Goal: Find contact information: Find contact information

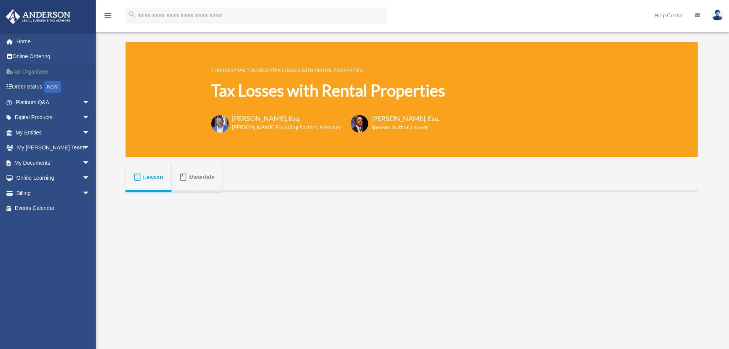
click at [33, 71] on link "Tax Organizers" at bounding box center [53, 71] width 96 height 15
click at [37, 74] on link "Tax Organizers" at bounding box center [53, 71] width 96 height 15
click at [34, 131] on link "My Entities arrow_drop_down" at bounding box center [53, 132] width 96 height 15
click at [82, 132] on span "arrow_drop_down" at bounding box center [89, 133] width 15 height 16
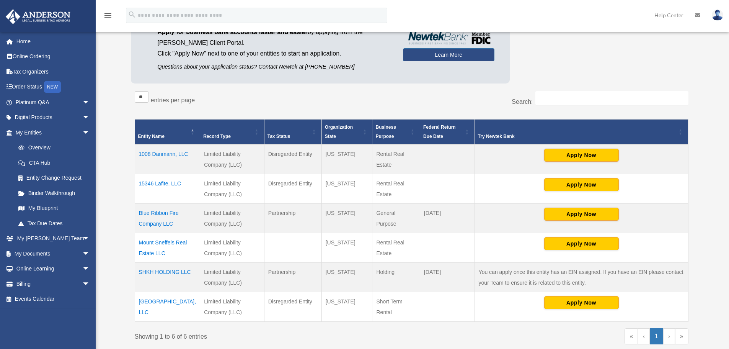
scroll to position [115, 0]
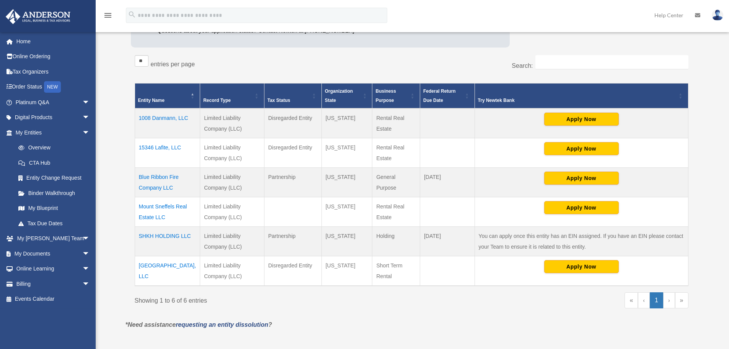
click at [163, 235] on td "SHKH HOLDING LLC" at bounding box center [167, 241] width 65 height 29
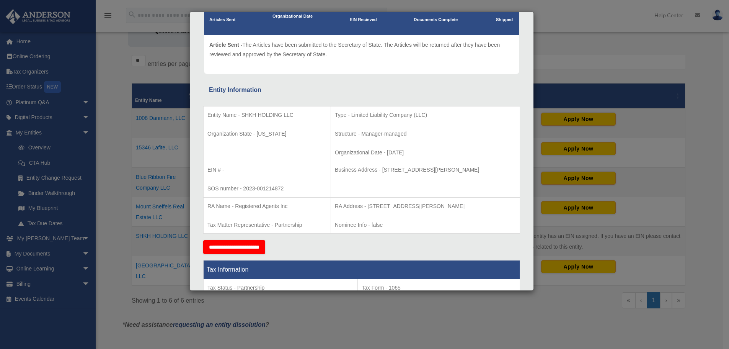
scroll to position [0, 0]
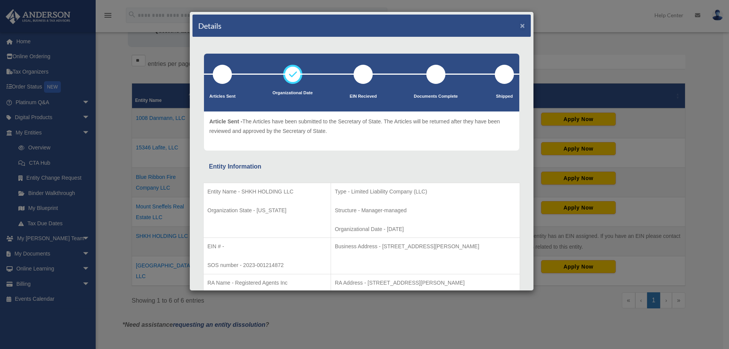
click at [520, 28] on button "×" at bounding box center [522, 25] width 5 height 8
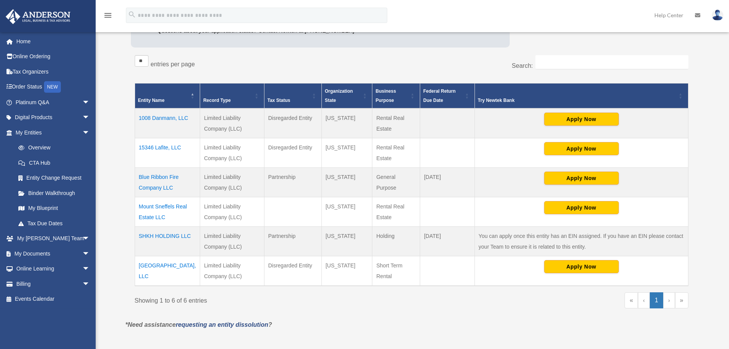
click at [171, 236] on td "SHKH HOLDING LLC" at bounding box center [167, 241] width 65 height 29
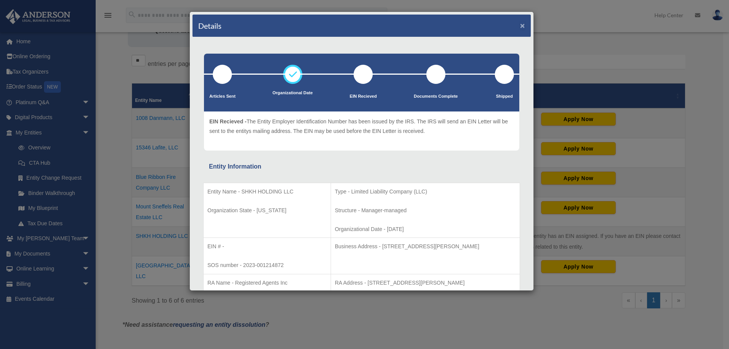
click at [520, 27] on button "×" at bounding box center [522, 25] width 5 height 8
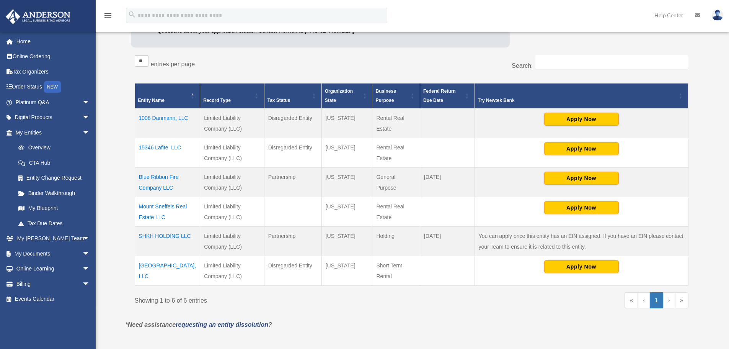
click at [163, 265] on td "Woodland Triangle House, LLC" at bounding box center [167, 271] width 65 height 30
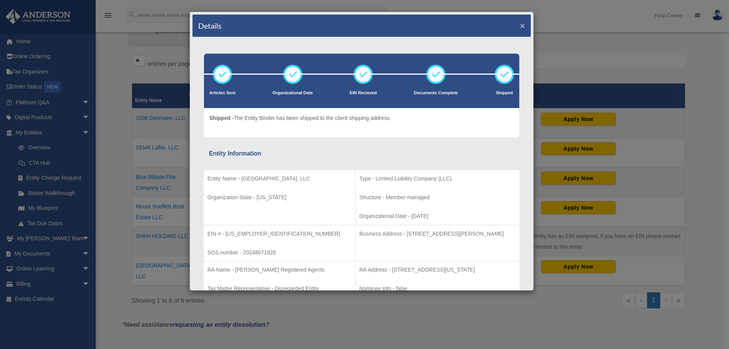
click at [520, 25] on button "×" at bounding box center [522, 25] width 5 height 8
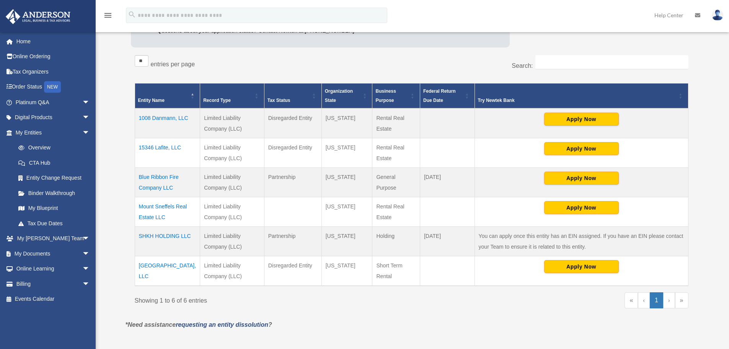
click at [166, 203] on td "Mount Sneffels Real Estate LLC" at bounding box center [167, 211] width 65 height 29
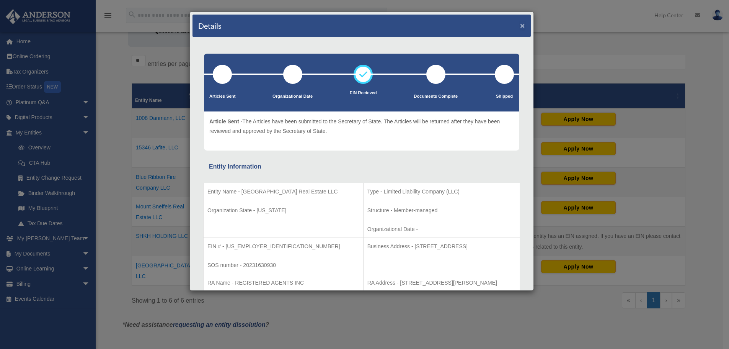
click at [520, 26] on button "×" at bounding box center [522, 25] width 5 height 8
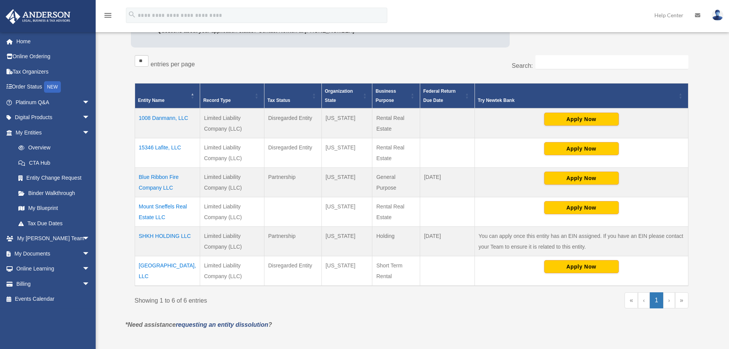
click at [165, 203] on td "Mount Sneffels Real Estate LLC" at bounding box center [167, 211] width 65 height 29
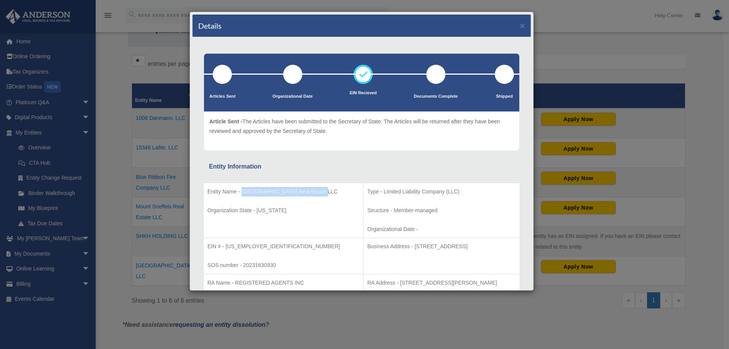
drag, startPoint x: 241, startPoint y: 192, endPoint x: 318, endPoint y: 186, distance: 77.1
click at [318, 187] on p "Entity Name - Mount Sneffels Real Estate LLC" at bounding box center [283, 192] width 152 height 10
copy p "Mount Sneffels Real Estate LLC"
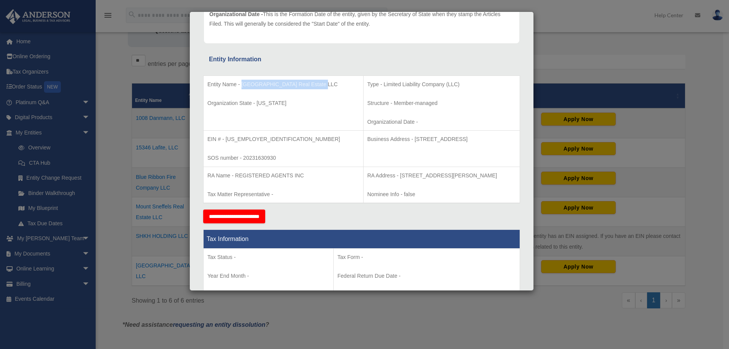
scroll to position [115, 0]
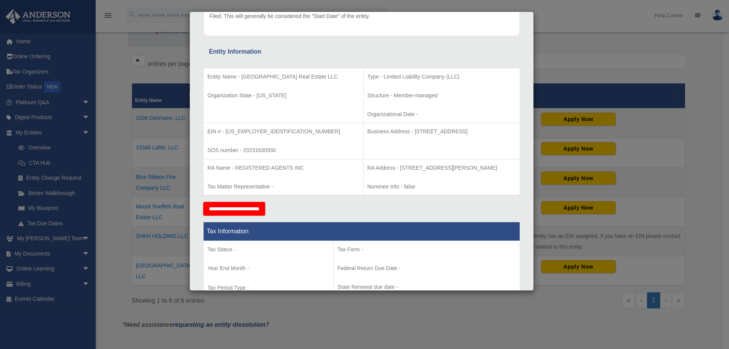
click at [241, 133] on p "EIN # - 931899544" at bounding box center [283, 132] width 152 height 10
copy p "931899544"
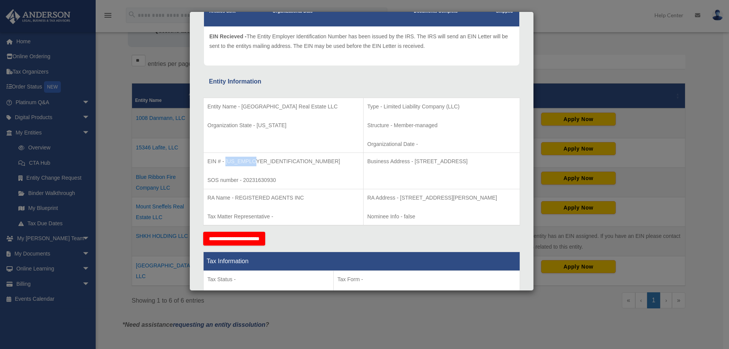
scroll to position [0, 0]
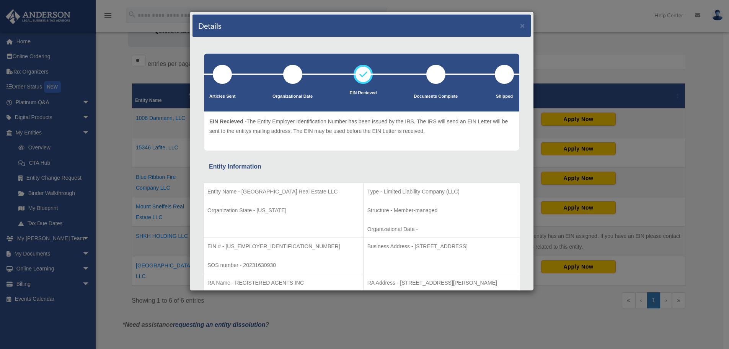
click at [513, 28] on div "Details ×" at bounding box center [361, 26] width 338 height 23
click at [520, 26] on button "×" at bounding box center [522, 25] width 5 height 8
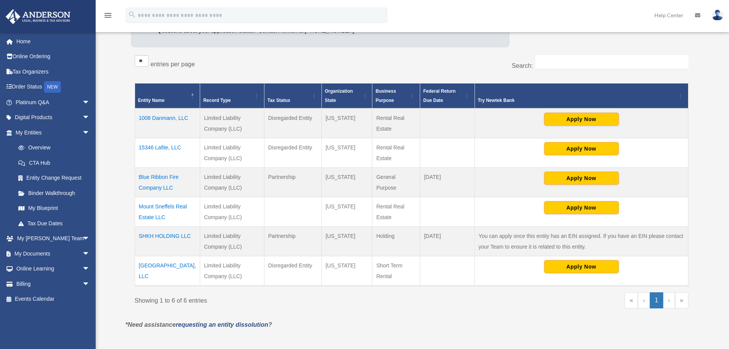
click at [176, 236] on td "SHKH HOLDING LLC" at bounding box center [167, 241] width 65 height 29
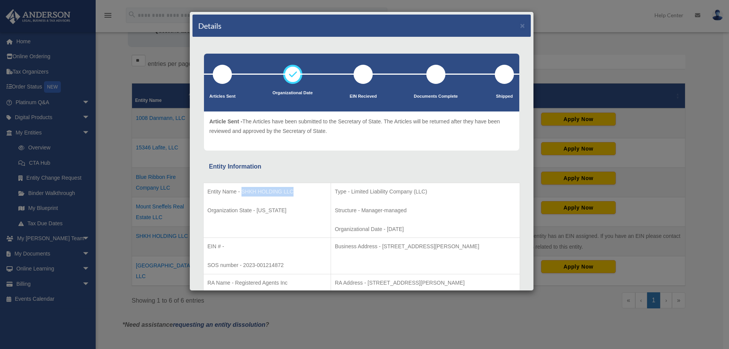
drag, startPoint x: 242, startPoint y: 191, endPoint x: 292, endPoint y: 188, distance: 50.2
click at [292, 188] on p "Entity Name - SHKH HOLDING LLC" at bounding box center [266, 192] width 119 height 10
copy p "SHKH HOLDING LLC"
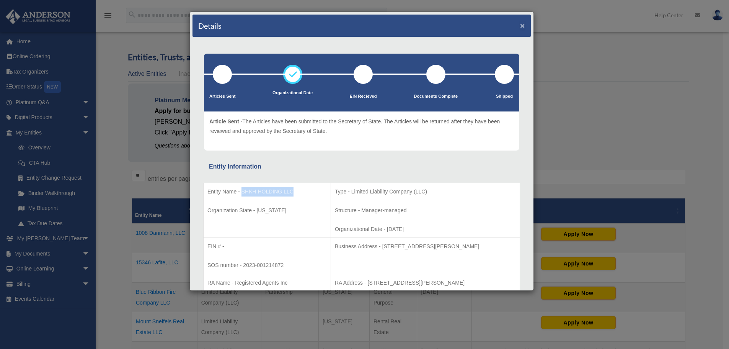
click at [520, 27] on button "×" at bounding box center [522, 25] width 5 height 8
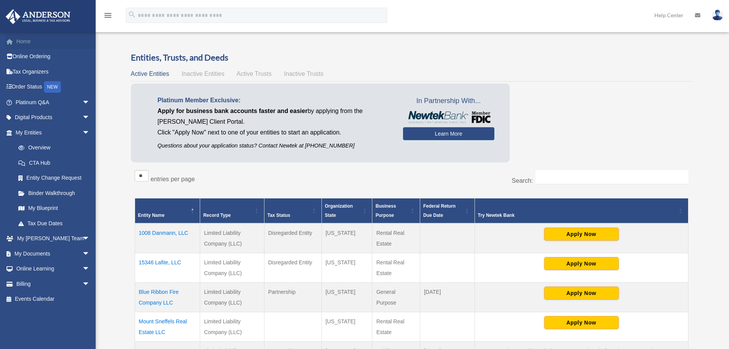
click at [22, 41] on link "Home" at bounding box center [53, 41] width 96 height 15
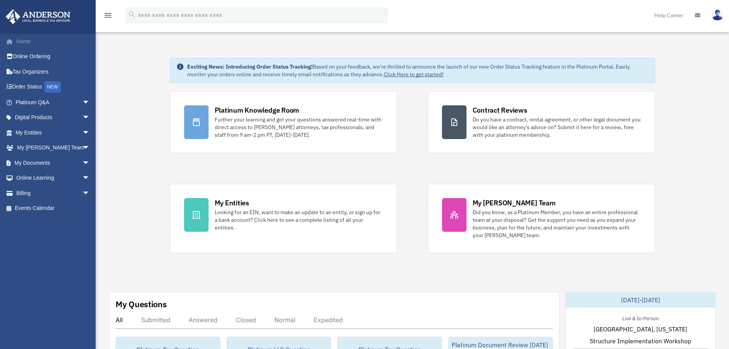
click at [26, 46] on link "Home" at bounding box center [53, 41] width 96 height 15
click at [22, 43] on link "Home" at bounding box center [53, 41] width 96 height 15
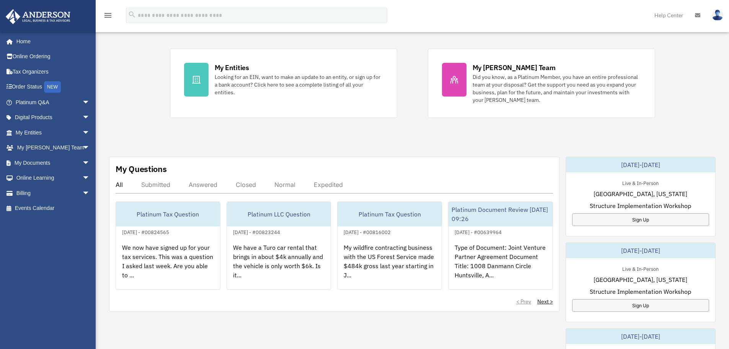
scroll to position [153, 0]
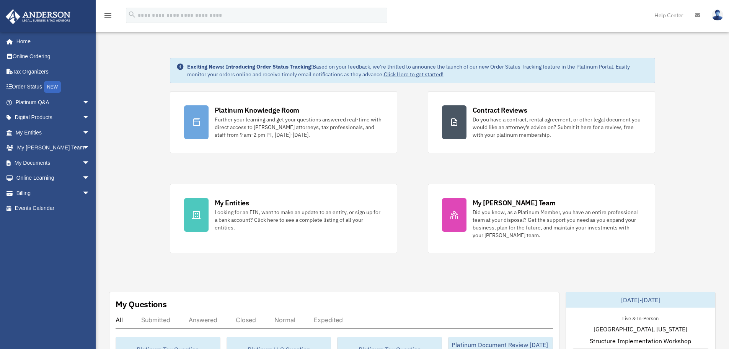
click at [666, 15] on link "Help Center" at bounding box center [669, 15] width 41 height 30
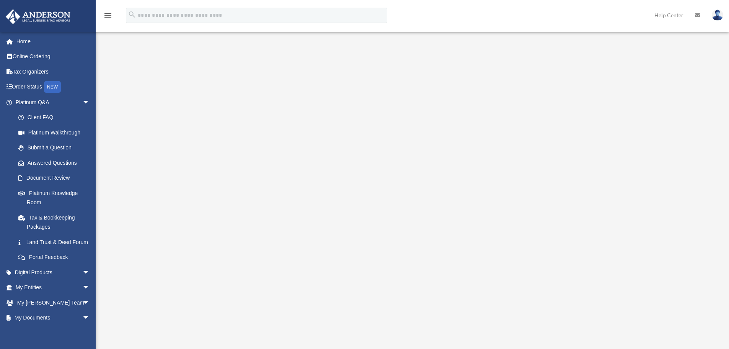
click at [700, 14] on link at bounding box center [697, 15] width 17 height 30
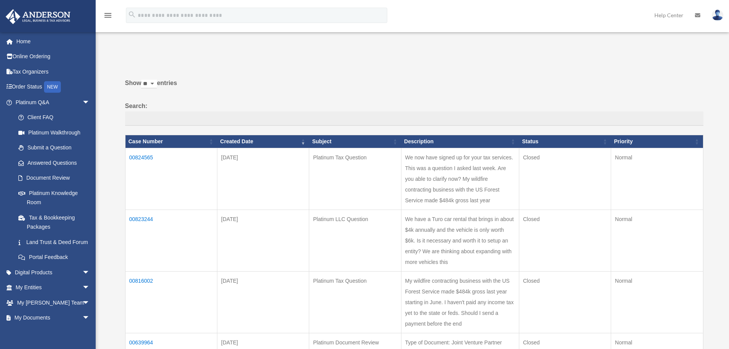
click at [717, 14] on img at bounding box center [717, 15] width 11 height 11
click at [82, 310] on span "arrow_drop_down" at bounding box center [89, 303] width 15 height 16
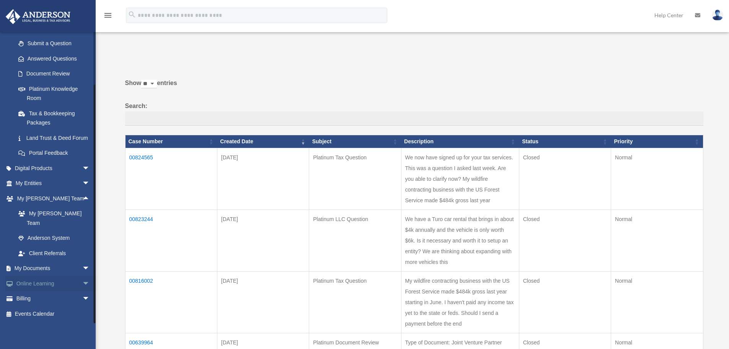
scroll to position [77, 0]
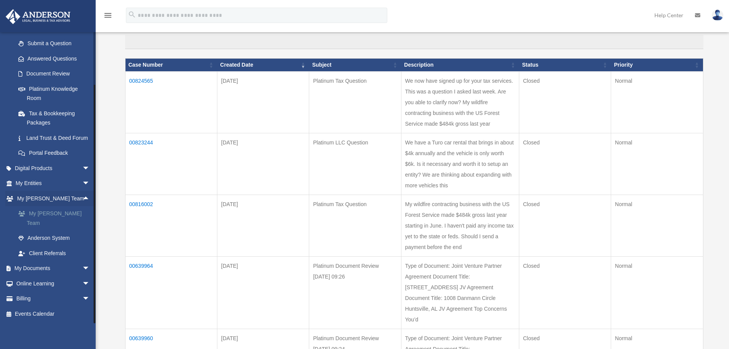
click at [55, 223] on link "My [PERSON_NAME] Team" at bounding box center [56, 218] width 91 height 24
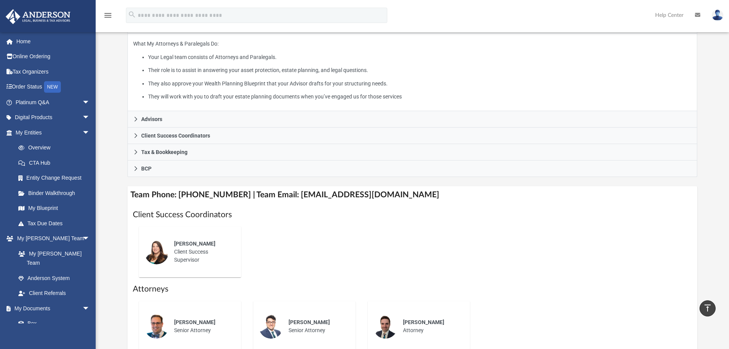
scroll to position [118, 0]
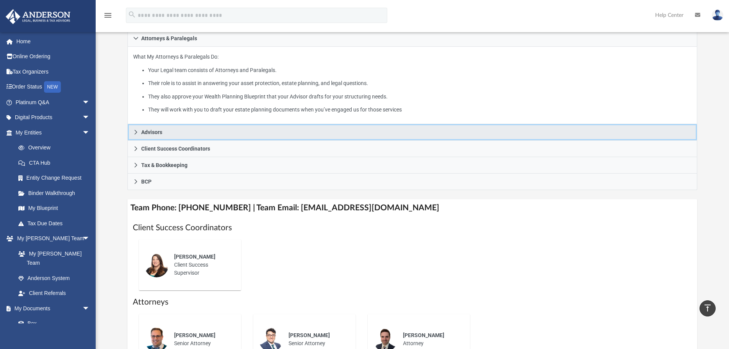
click at [138, 132] on icon at bounding box center [135, 131] width 5 height 5
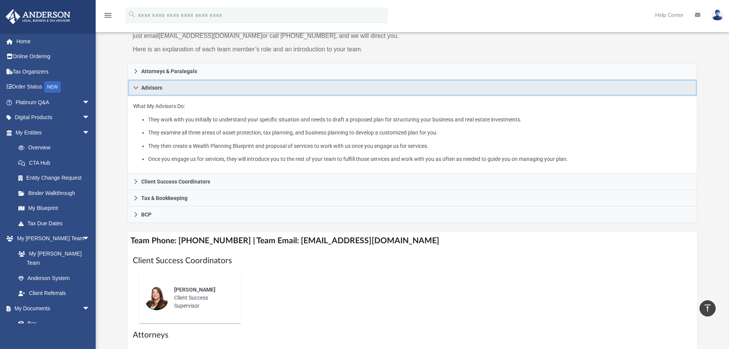
scroll to position [80, 0]
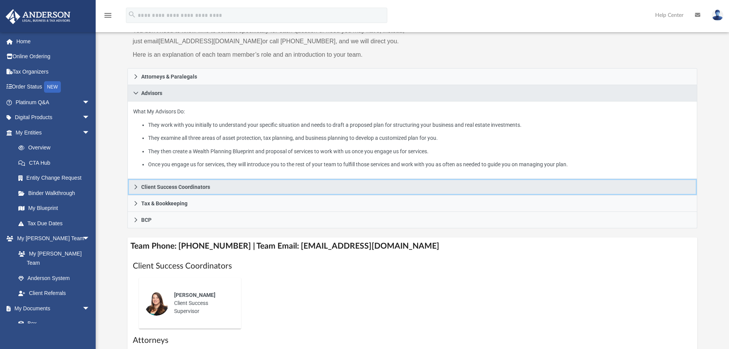
click at [135, 189] on icon at bounding box center [135, 186] width 5 height 5
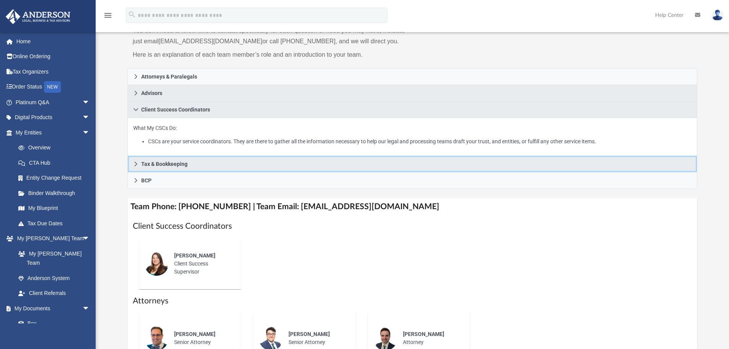
click at [139, 168] on link "Tax & Bookkeeping" at bounding box center [412, 164] width 570 height 16
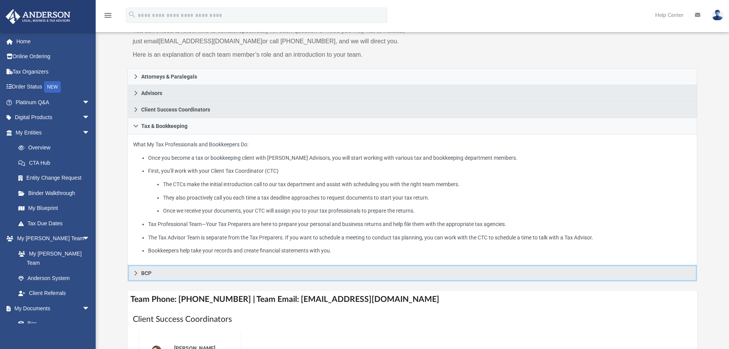
click at [137, 274] on icon at bounding box center [135, 272] width 5 height 5
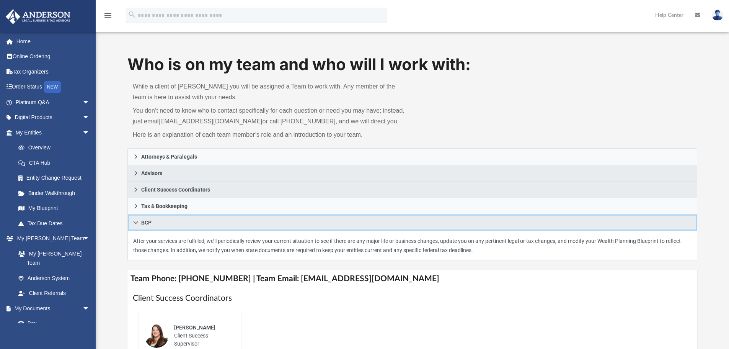
scroll to position [38, 0]
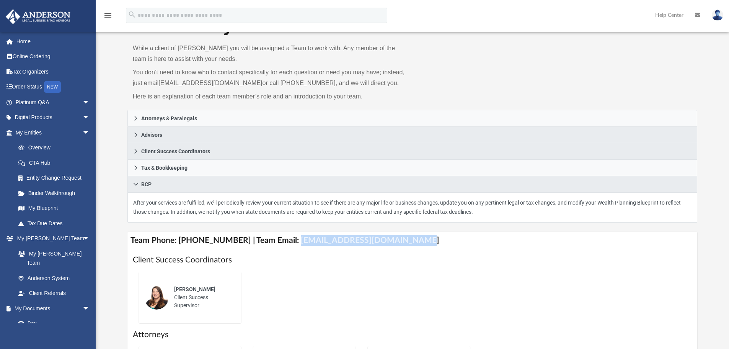
drag, startPoint x: 284, startPoint y: 241, endPoint x: 400, endPoint y: 247, distance: 116.5
click at [400, 247] on h4 "Team Phone: (725) 201-7544 | Team Email: myteam@andersonadvisors.com" at bounding box center [412, 239] width 570 height 17
copy h4 "myteam@andersonadvisors.com"
copy h4 "[EMAIL_ADDRESS][DOMAIN_NAME]"
click at [53, 270] on link "Anderson System" at bounding box center [56, 277] width 91 height 15
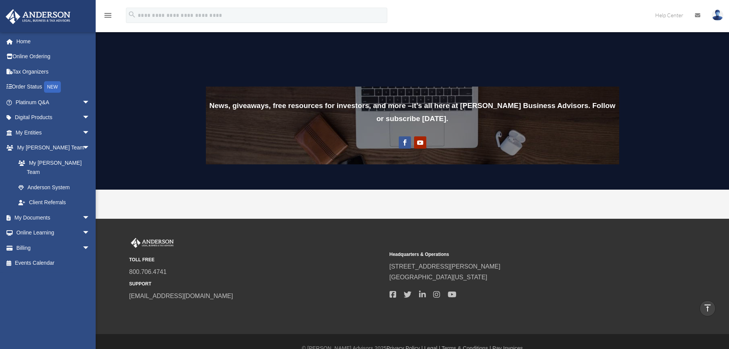
scroll to position [585, 0]
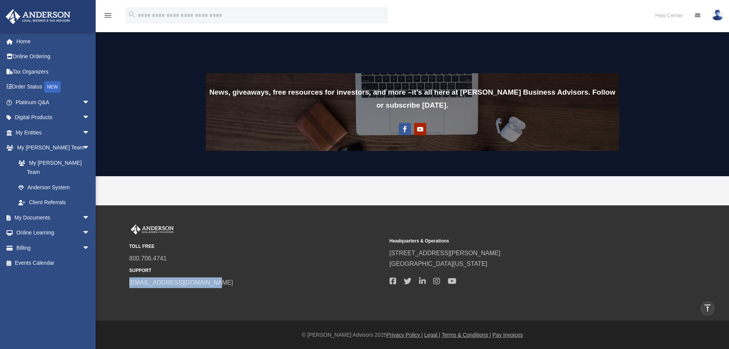
drag, startPoint x: 217, startPoint y: 282, endPoint x: 123, endPoint y: 280, distance: 93.8
click at [123, 280] on div "TOLL FREE 800.706.4741 SUPPORT [EMAIL_ADDRESS][DOMAIN_NAME] Headquarters & Oper…" at bounding box center [412, 262] width 589 height 77
click at [50, 135] on link "My Entities arrow_drop_down" at bounding box center [53, 132] width 96 height 15
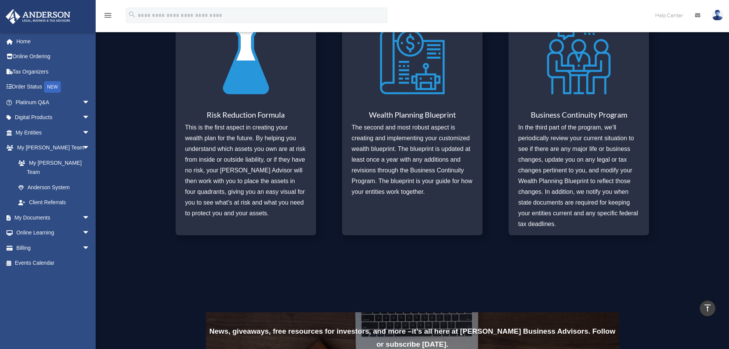
scroll to position [279, 0]
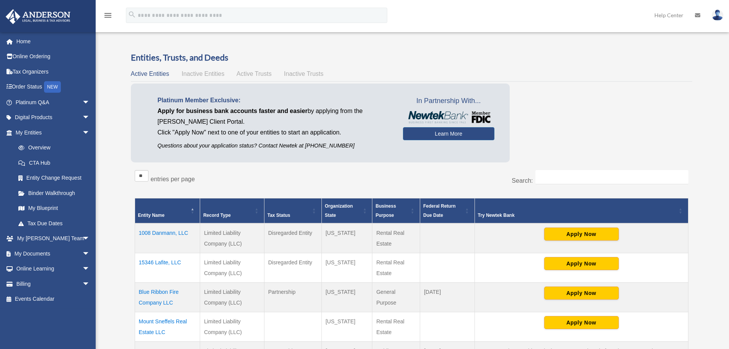
click at [666, 13] on link "Help Center" at bounding box center [669, 15] width 41 height 30
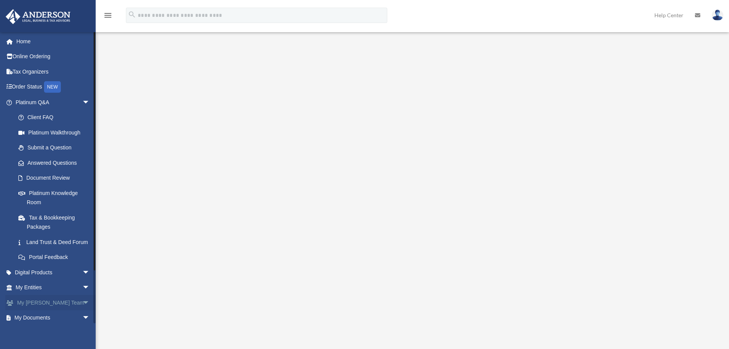
click at [47, 310] on link "My [PERSON_NAME] Team arrow_drop_down" at bounding box center [53, 302] width 96 height 15
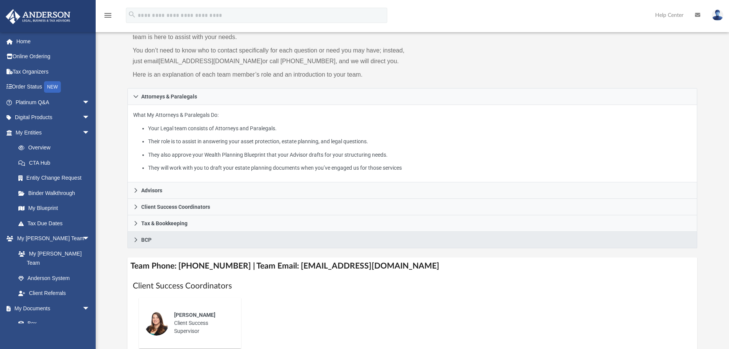
scroll to position [77, 0]
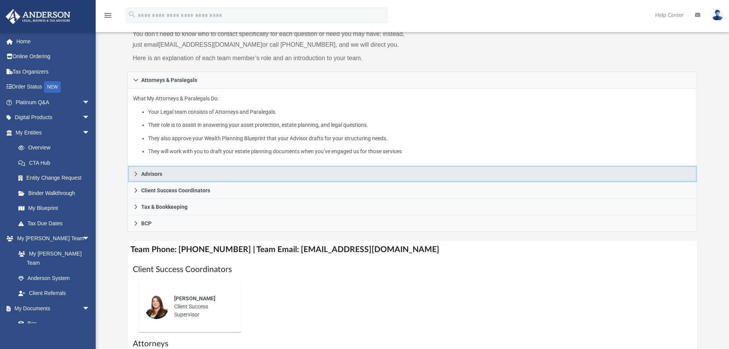
click at [239, 170] on link "Advisors" at bounding box center [412, 174] width 570 height 16
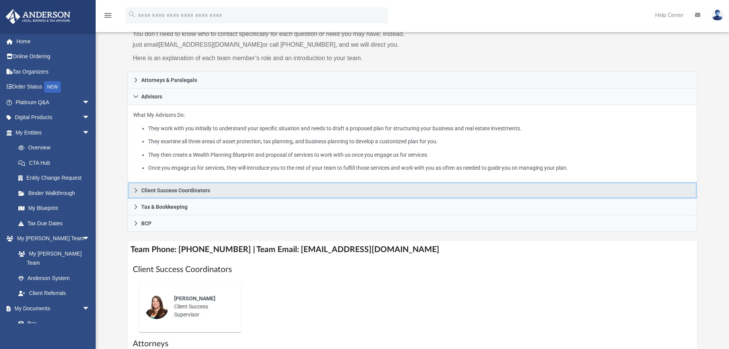
click at [257, 192] on link "Client Success Coordinators" at bounding box center [412, 190] width 570 height 16
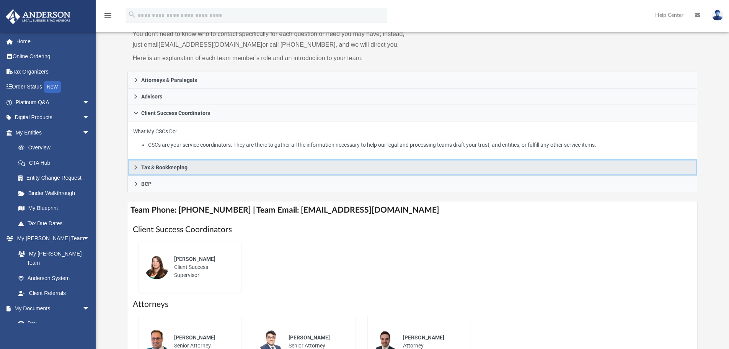
click at [268, 170] on link "Tax & Bookkeeping" at bounding box center [412, 167] width 570 height 16
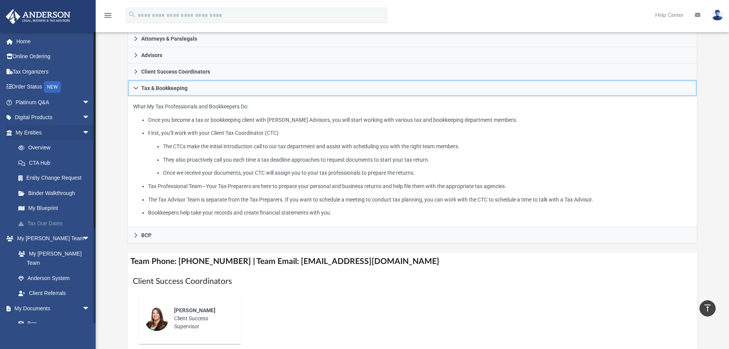
scroll to position [115, 0]
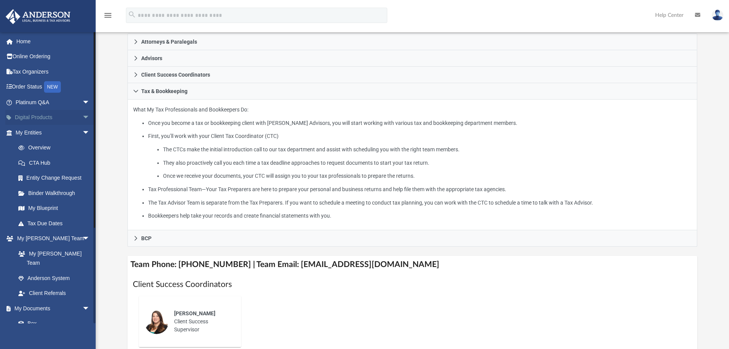
click at [82, 118] on span "arrow_drop_down" at bounding box center [89, 118] width 15 height 16
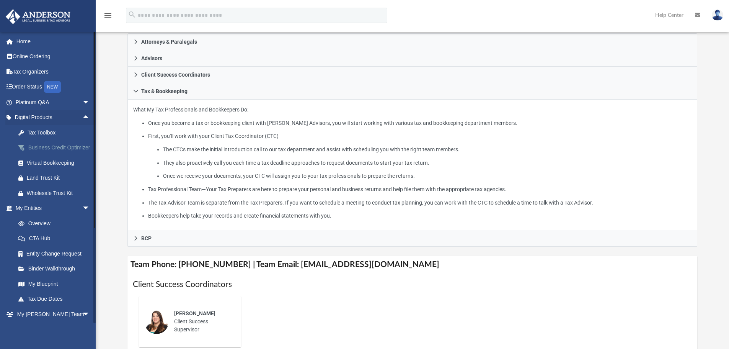
click at [48, 149] on div "Business Credit Optimizer" at bounding box center [59, 148] width 65 height 10
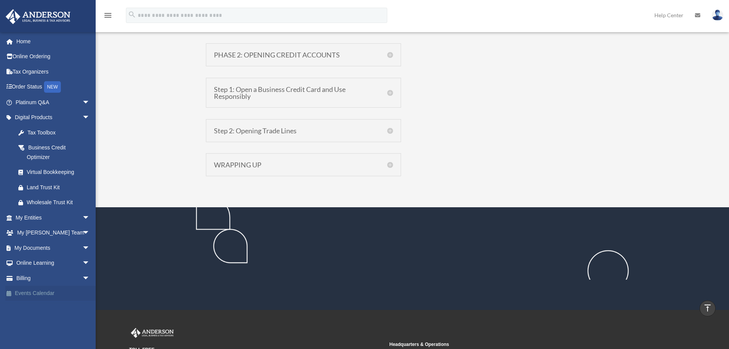
scroll to position [695, 0]
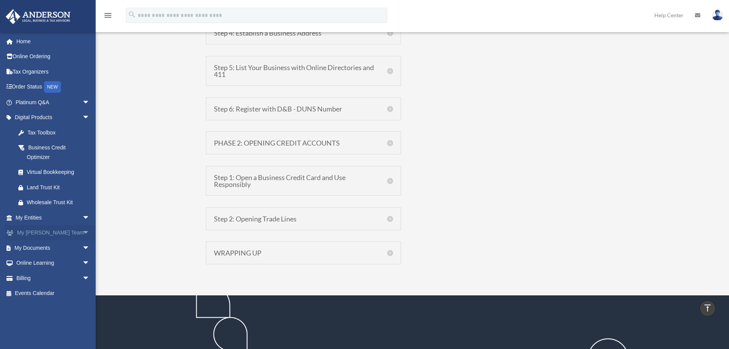
click at [37, 231] on link "My [PERSON_NAME] Team arrow_drop_down" at bounding box center [53, 232] width 96 height 15
